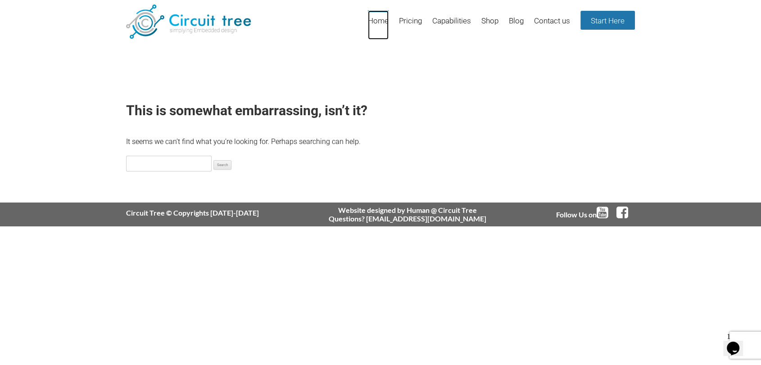
click at [377, 18] on link "Home" at bounding box center [378, 24] width 21 height 29
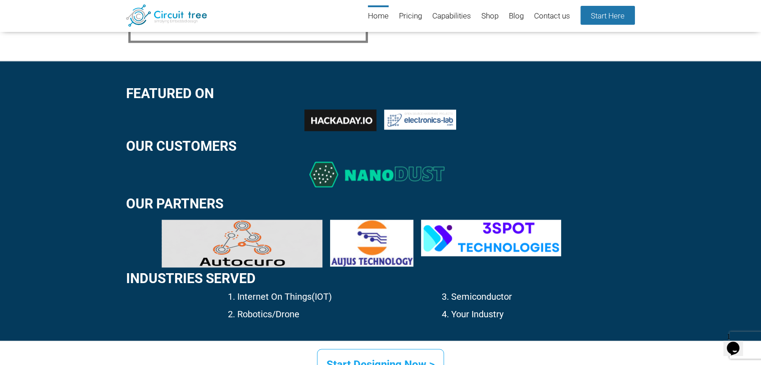
scroll to position [1121, 0]
